Goal: Information Seeking & Learning: Learn about a topic

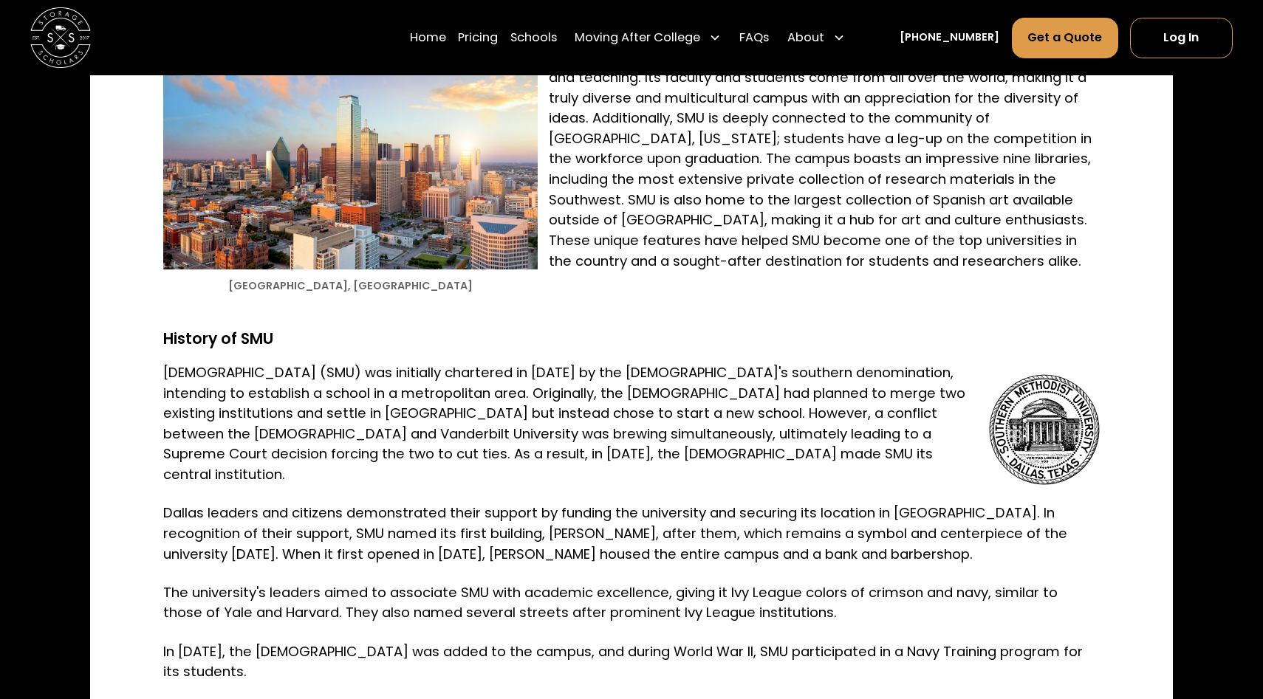
scroll to position [1492, 0]
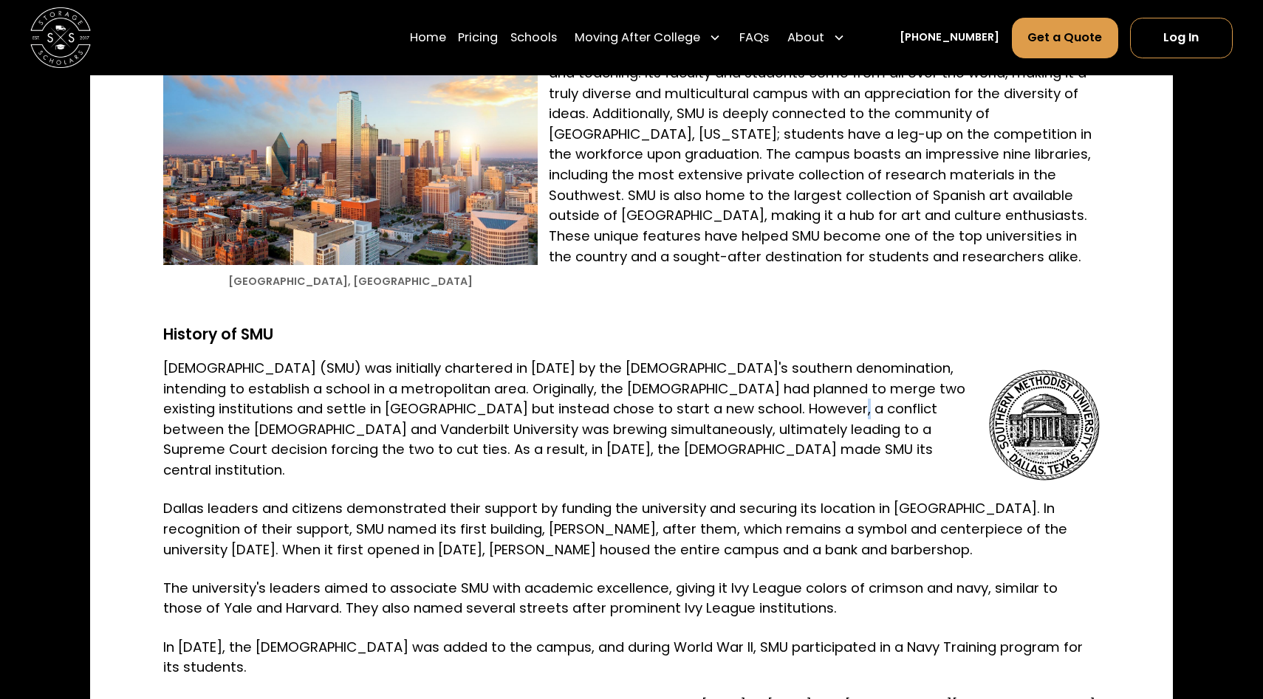
drag, startPoint x: 795, startPoint y: 411, endPoint x: 808, endPoint y: 420, distance: 15.8
click at [807, 420] on p "[DEMOGRAPHIC_DATA] (SMU) was initially chartered in [DATE] by the [DEMOGRAPHIC_…" at bounding box center [631, 419] width 937 height 123
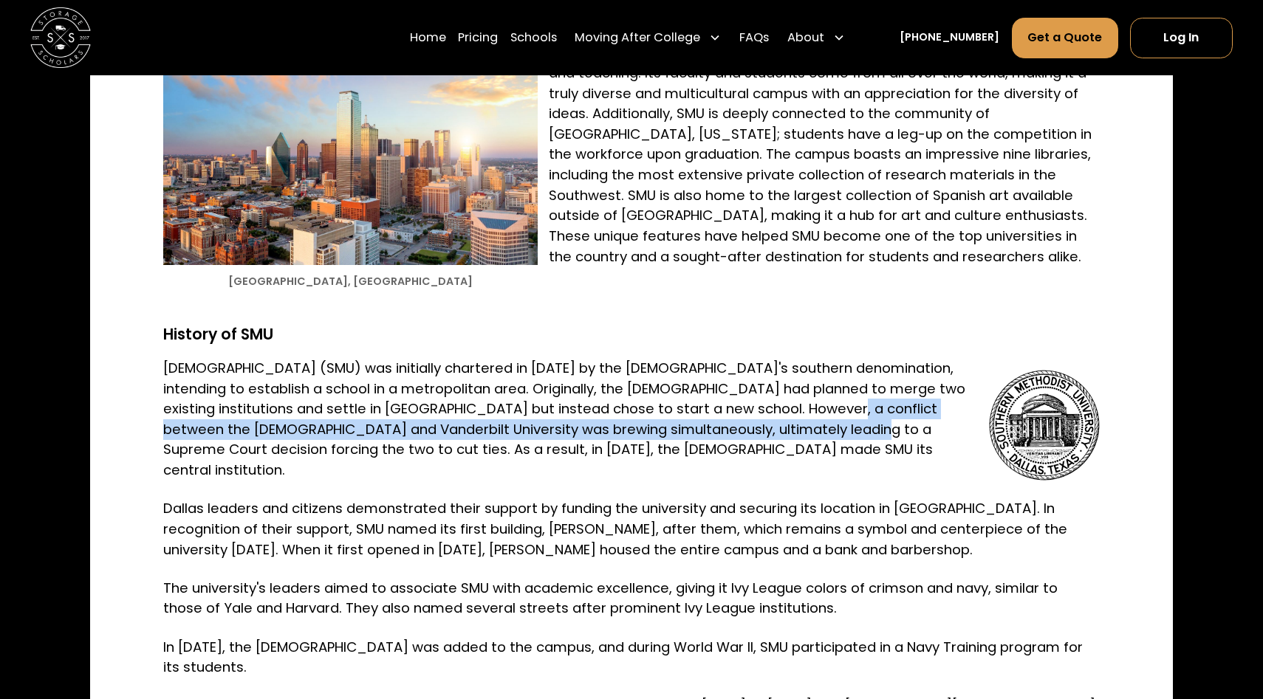
click at [807, 430] on p "[DEMOGRAPHIC_DATA] (SMU) was initially chartered in [DATE] by the [DEMOGRAPHIC_…" at bounding box center [631, 419] width 937 height 123
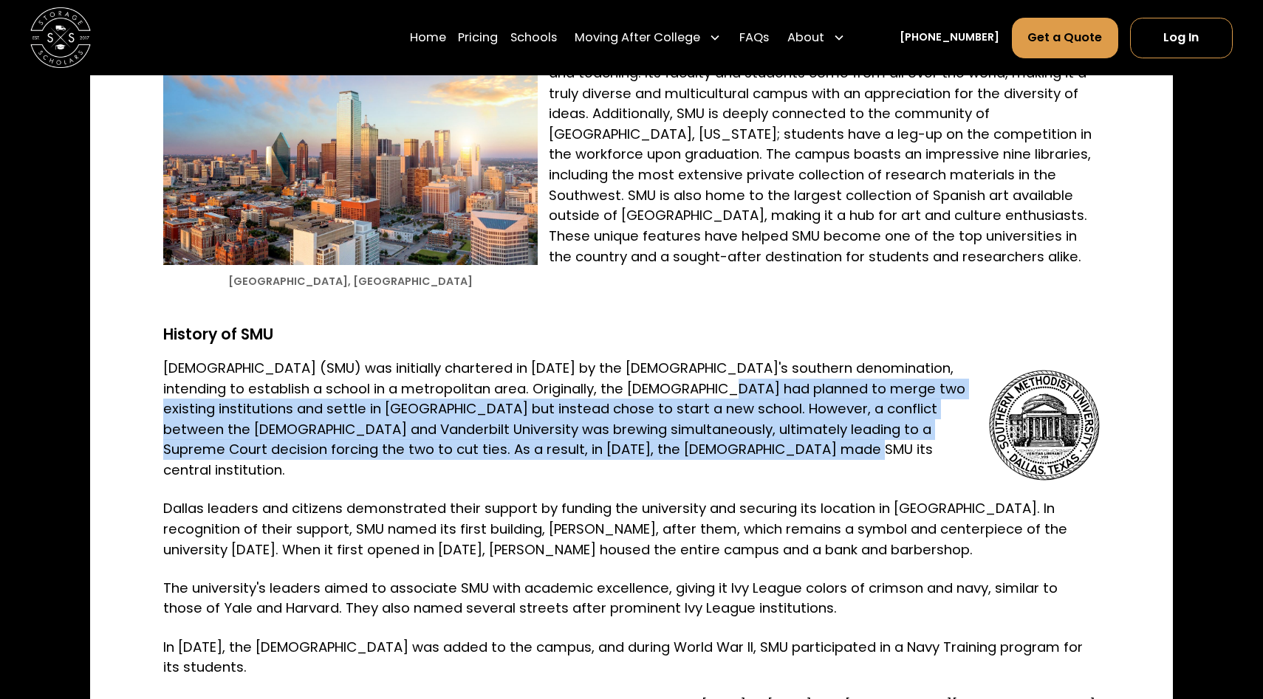
drag, startPoint x: 707, startPoint y: 390, endPoint x: 735, endPoint y: 445, distance: 62.1
click at [735, 445] on p "[DEMOGRAPHIC_DATA] (SMU) was initially chartered in [DATE] by the [DEMOGRAPHIC_…" at bounding box center [631, 419] width 937 height 123
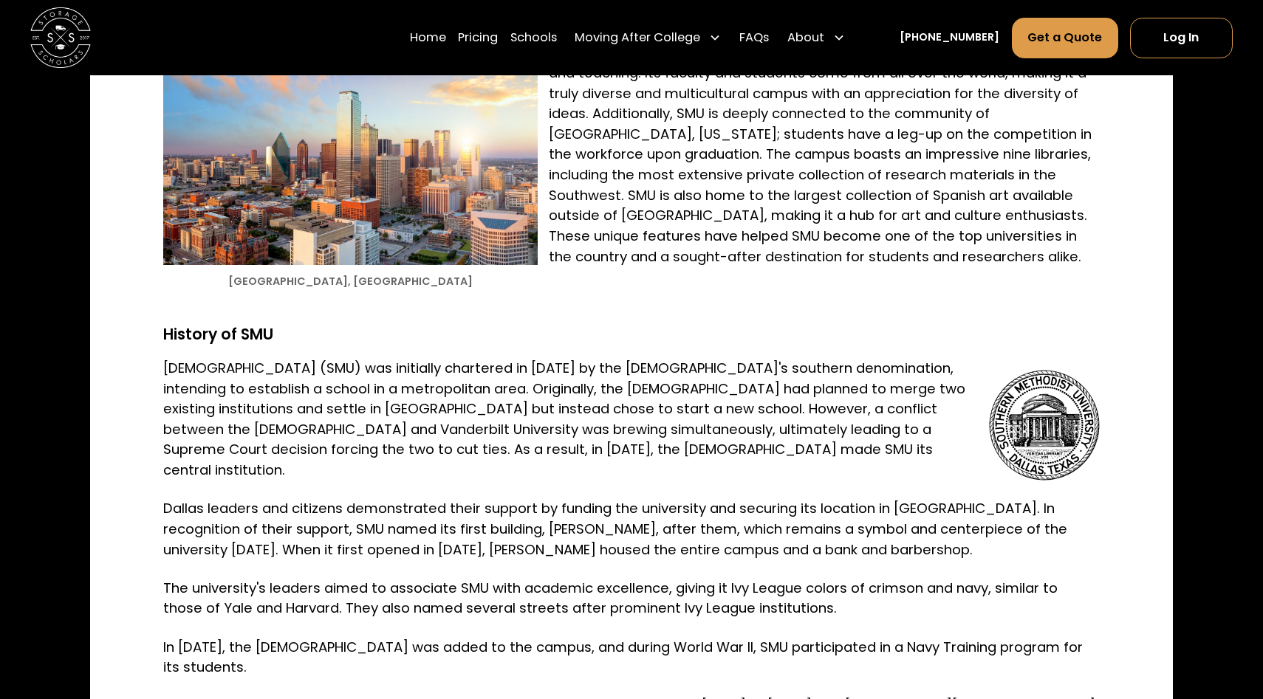
click at [724, 413] on p "[DEMOGRAPHIC_DATA] (SMU) was initially chartered in [DATE] by the [DEMOGRAPHIC_…" at bounding box center [631, 419] width 937 height 123
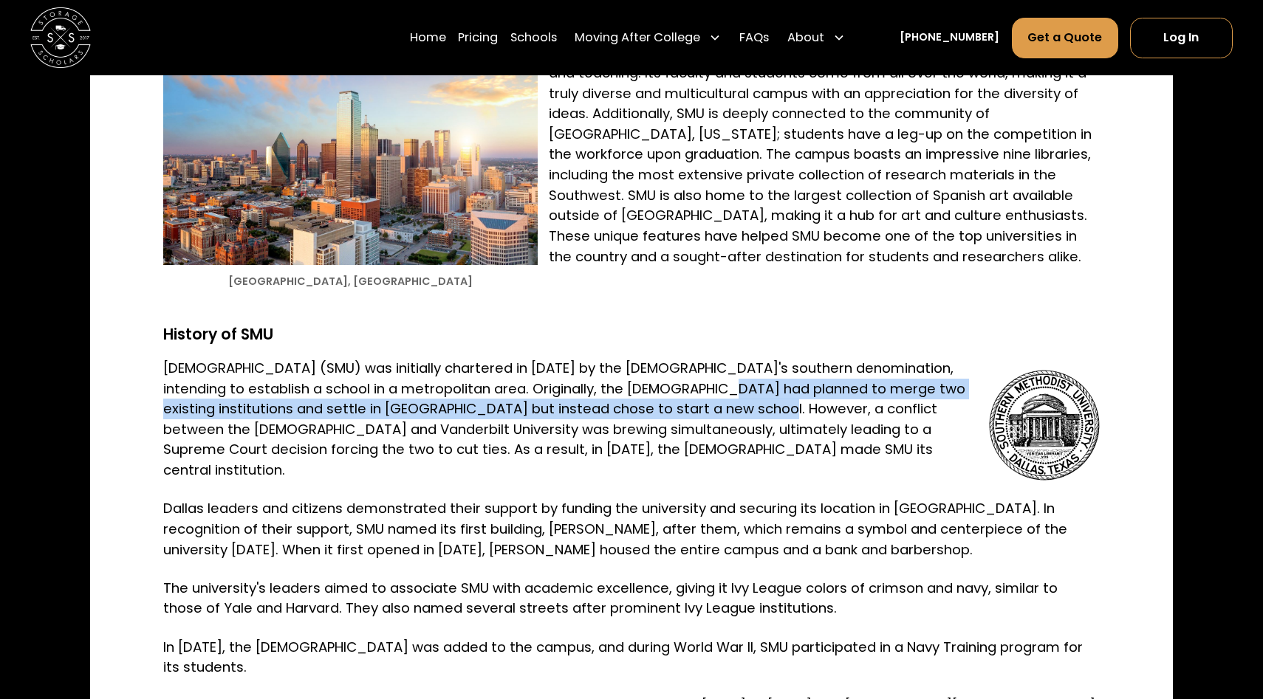
drag, startPoint x: 708, startPoint y: 388, endPoint x: 727, endPoint y: 409, distance: 28.3
click at [727, 409] on p "[DEMOGRAPHIC_DATA] (SMU) was initially chartered in [DATE] by the [DEMOGRAPHIC_…" at bounding box center [631, 419] width 937 height 123
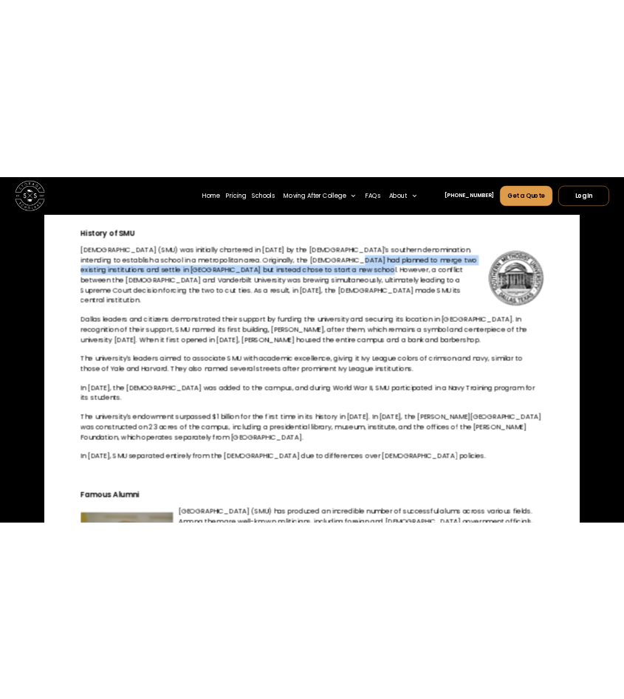
scroll to position [1712, 0]
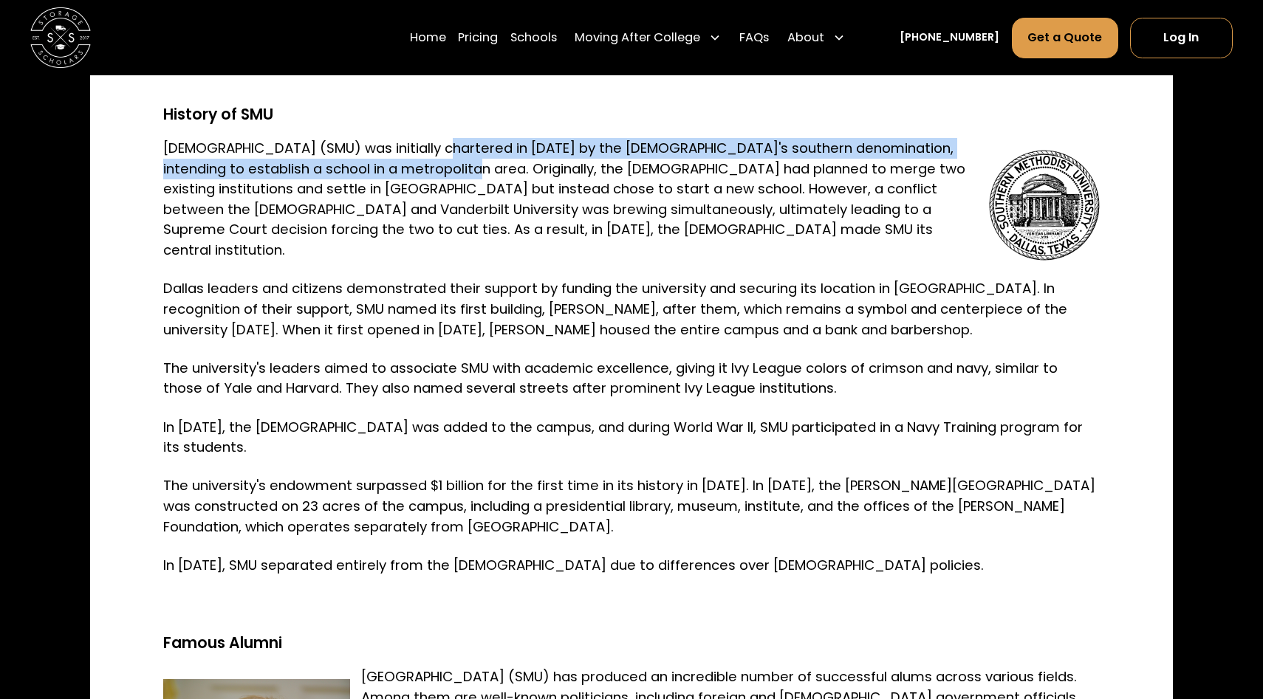
drag, startPoint x: 444, startPoint y: 148, endPoint x: 473, endPoint y: 171, distance: 36.8
click at [473, 171] on p "[DEMOGRAPHIC_DATA] (SMU) was initially chartered in [DATE] by the [DEMOGRAPHIC_…" at bounding box center [631, 199] width 937 height 123
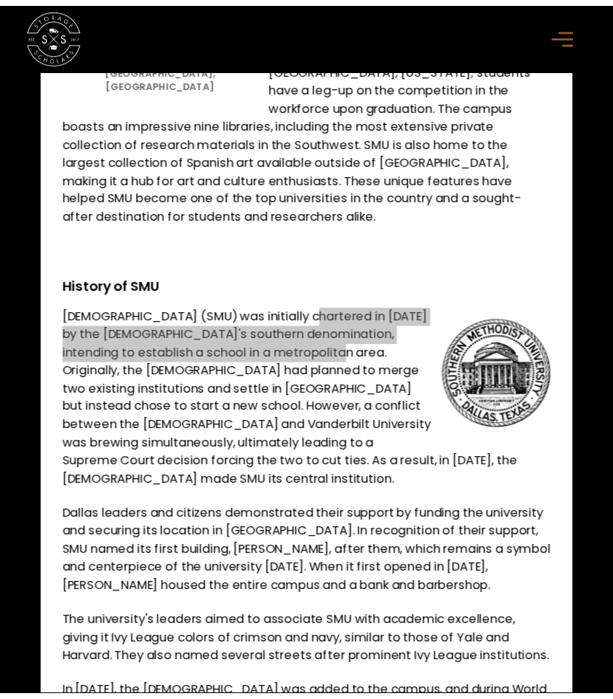
scroll to position [1400, 0]
